Goal: Task Accomplishment & Management: Manage account settings

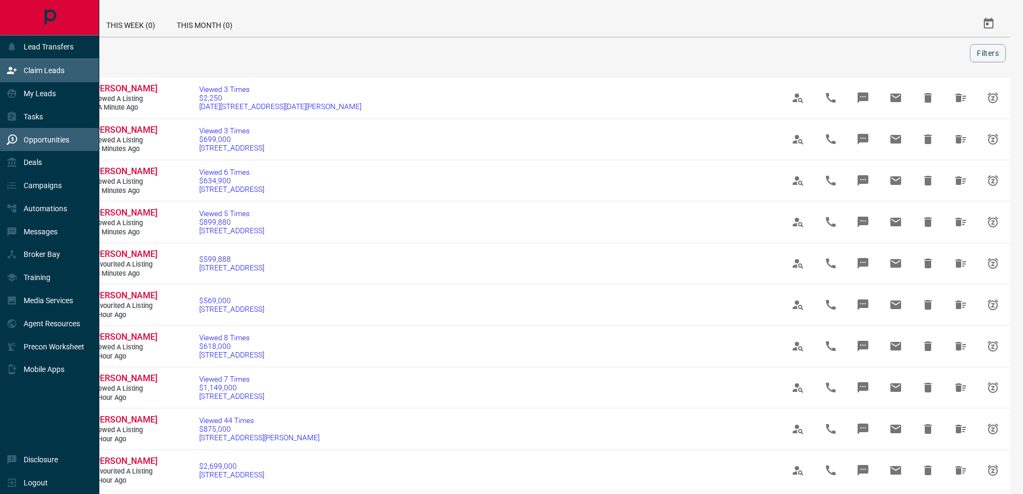
click at [52, 62] on div "Claim Leads" at bounding box center [35, 71] width 58 height 18
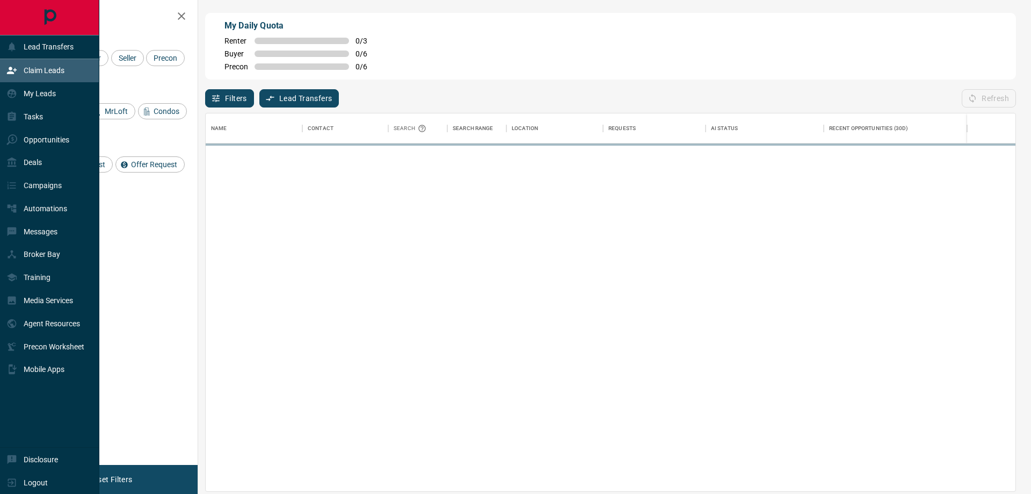
scroll to position [370, 802]
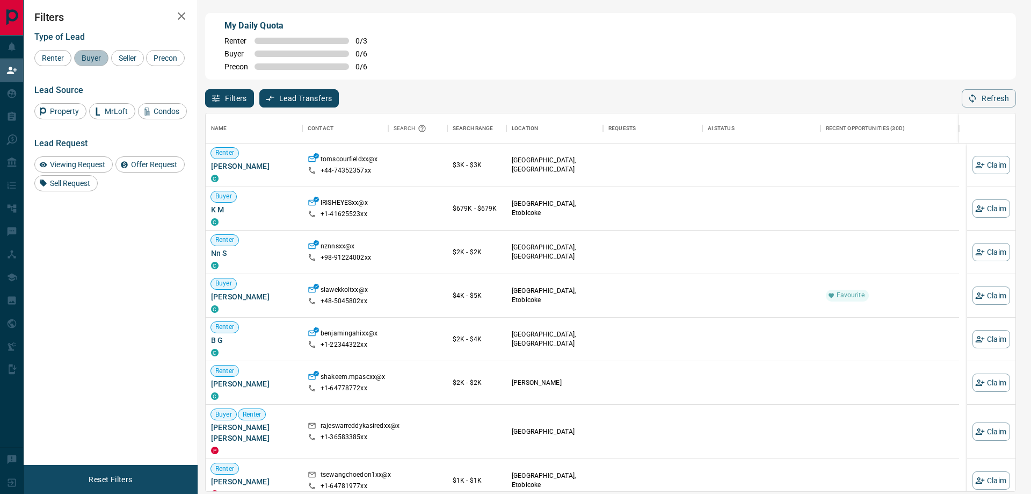
click at [89, 55] on span "Buyer" at bounding box center [91, 58] width 27 height 9
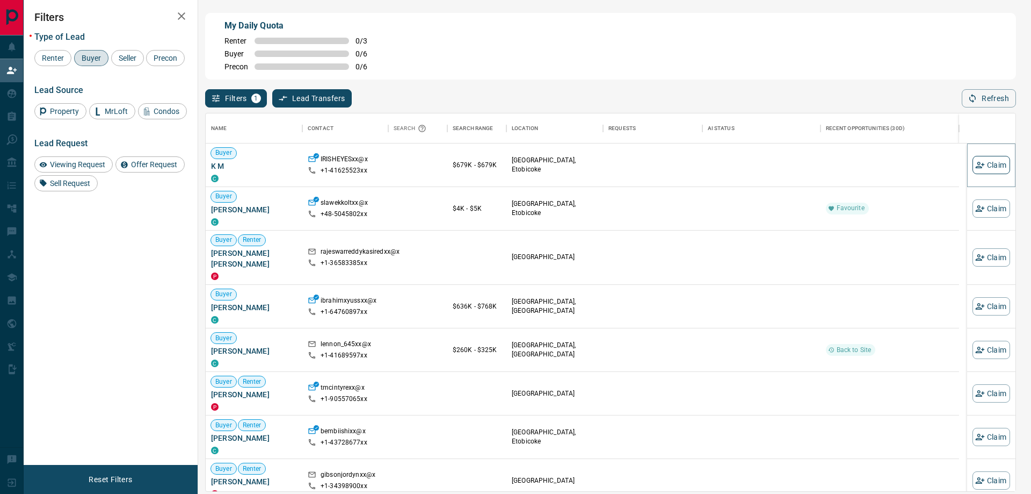
click at [973, 160] on button "Claim" at bounding box center [992, 165] width 38 height 18
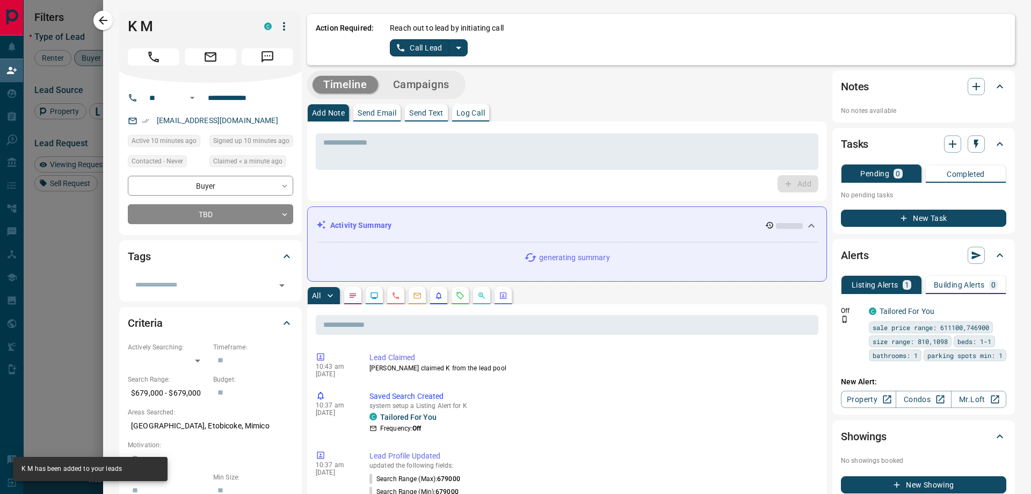
click at [452, 44] on icon "split button" at bounding box center [458, 47] width 13 height 13
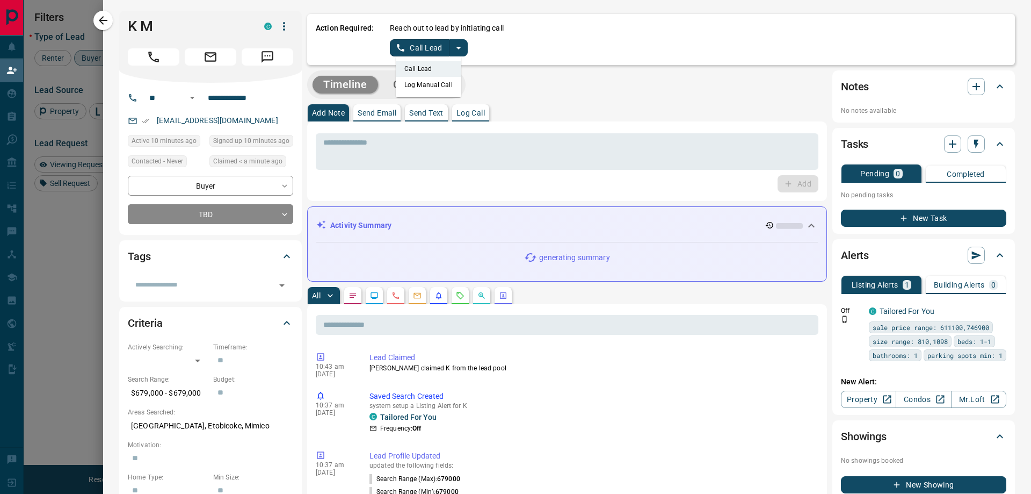
click at [437, 84] on li "Log Manual Call" at bounding box center [429, 85] width 66 height 16
click at [417, 47] on button "Log Manual Call" at bounding box center [425, 47] width 71 height 17
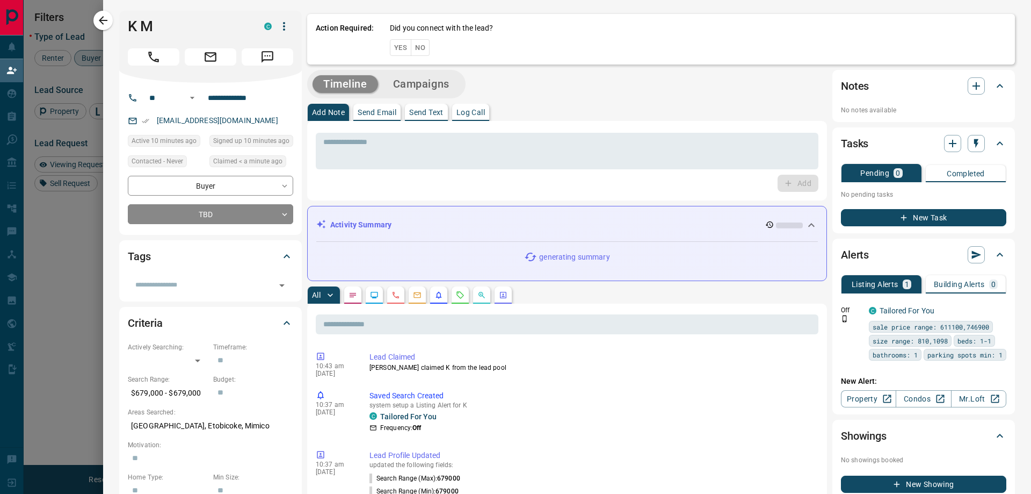
click at [399, 48] on button "Yes" at bounding box center [400, 47] width 21 height 17
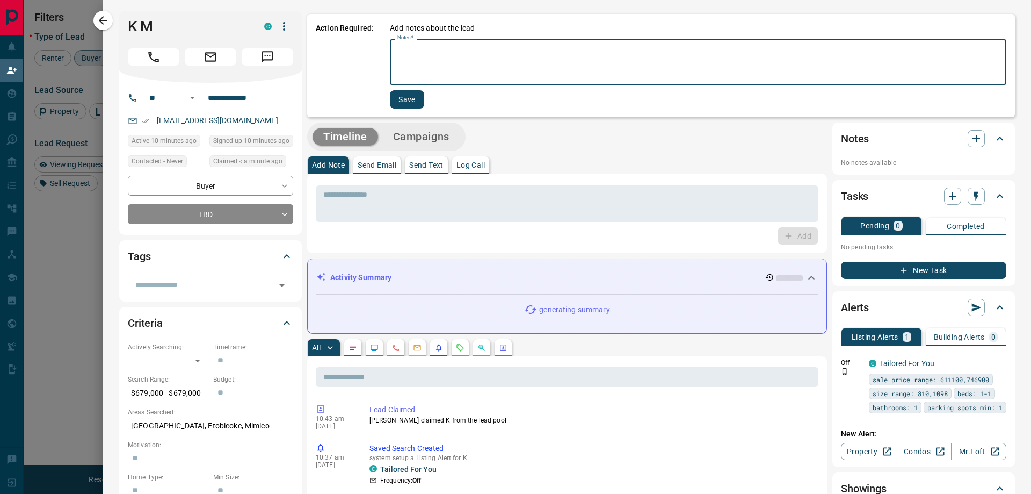
click at [435, 48] on textarea "Notes   *" at bounding box center [699, 62] width 602 height 37
type textarea "*"
click at [405, 94] on button "Save" at bounding box center [407, 99] width 34 height 18
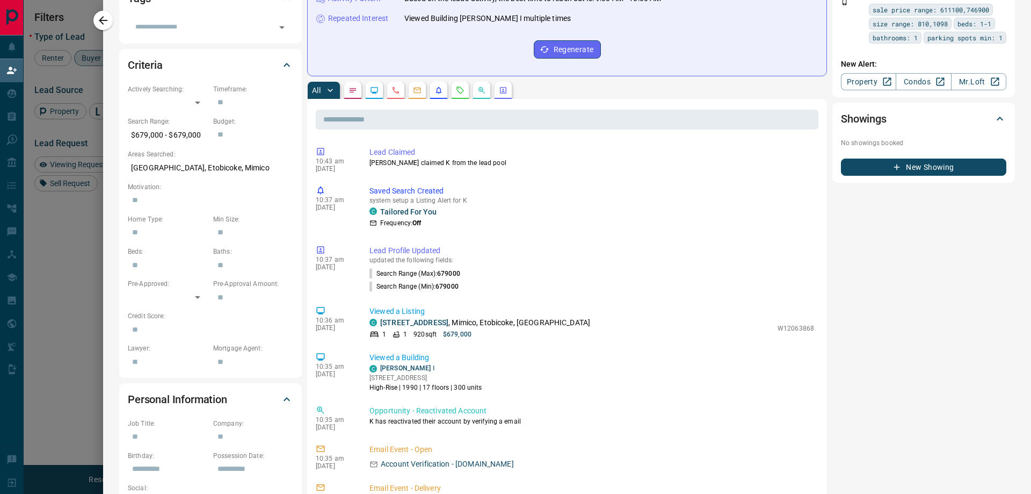
scroll to position [0, 0]
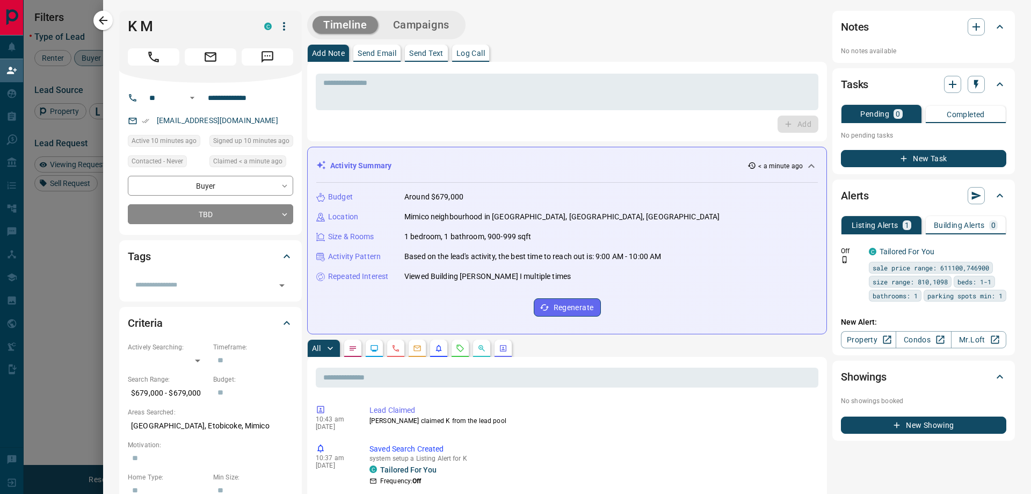
click at [420, 15] on div "Timeline Campaigns" at bounding box center [386, 25] width 152 height 22
drag, startPoint x: 444, startPoint y: 20, endPoint x: 601, endPoint y: 30, distance: 157.7
click at [445, 20] on button "Campaigns" at bounding box center [421, 25] width 78 height 18
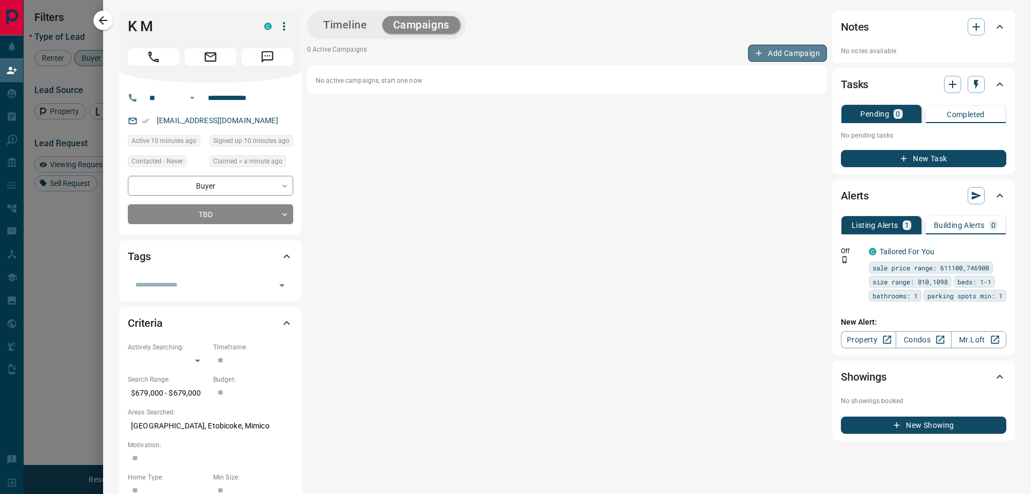
click at [782, 45] on button "Add Campaign" at bounding box center [787, 53] width 79 height 17
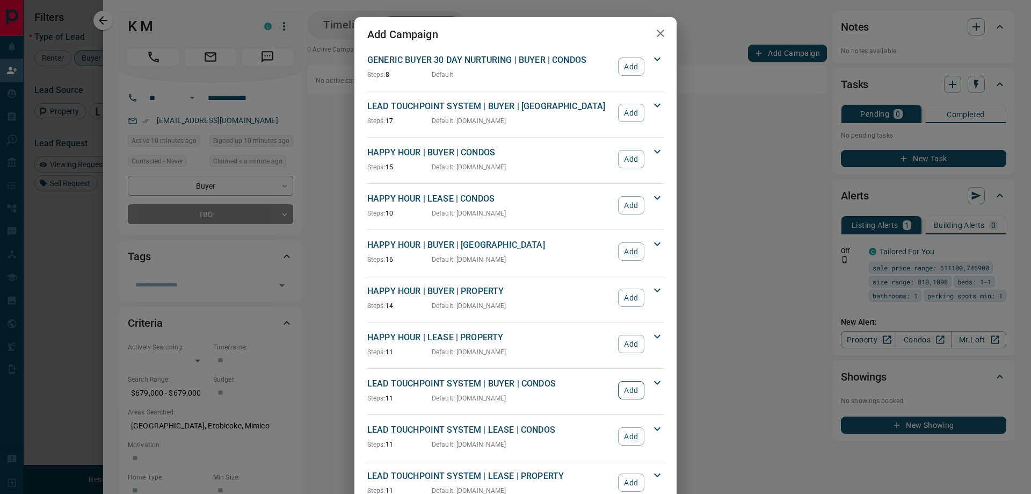
click at [637, 389] on button "Add" at bounding box center [631, 390] width 26 height 18
